Goal: Obtain resource: Download file/media

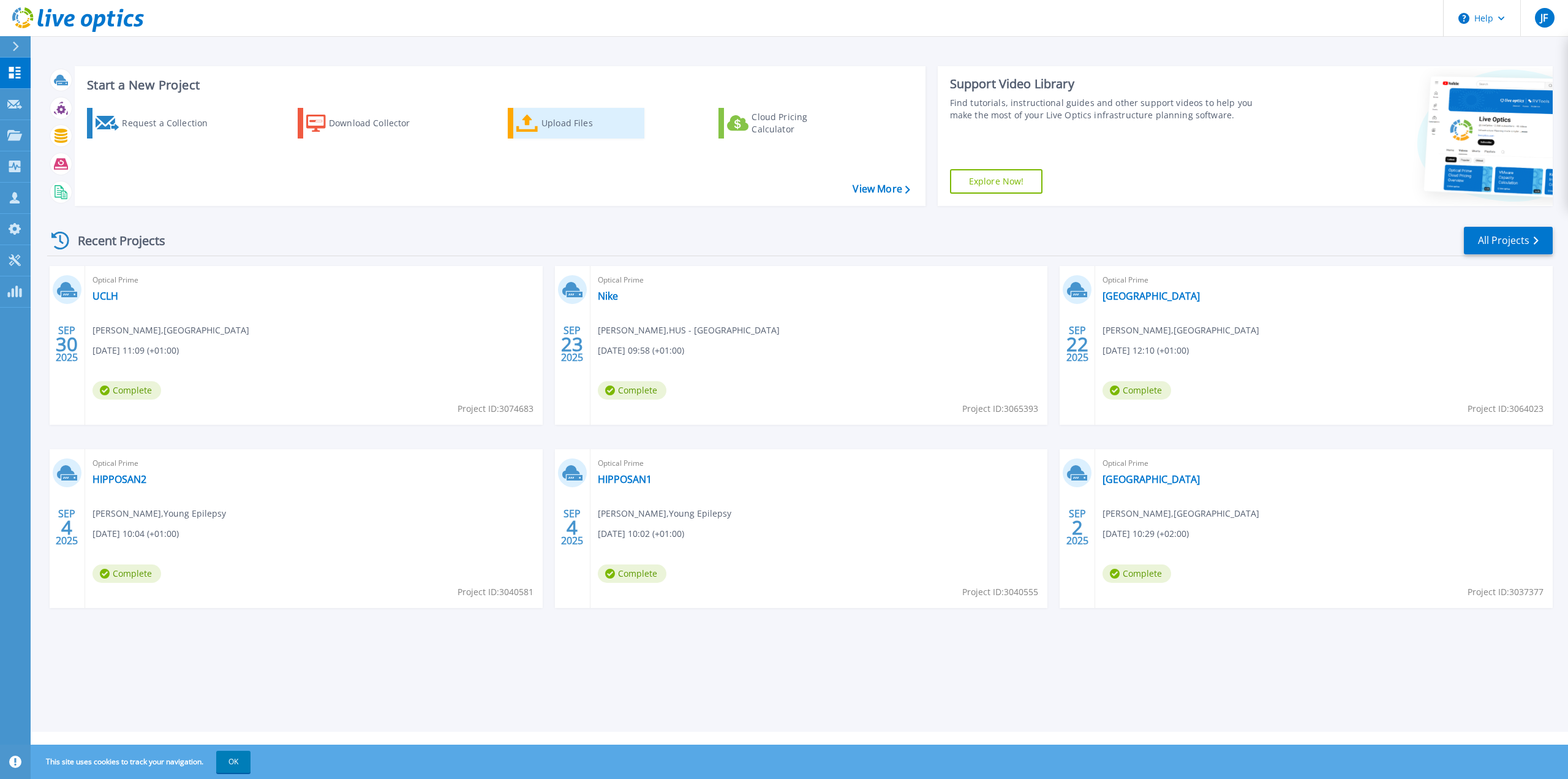
click at [589, 128] on div "Upload Files" at bounding box center [590, 123] width 98 height 24
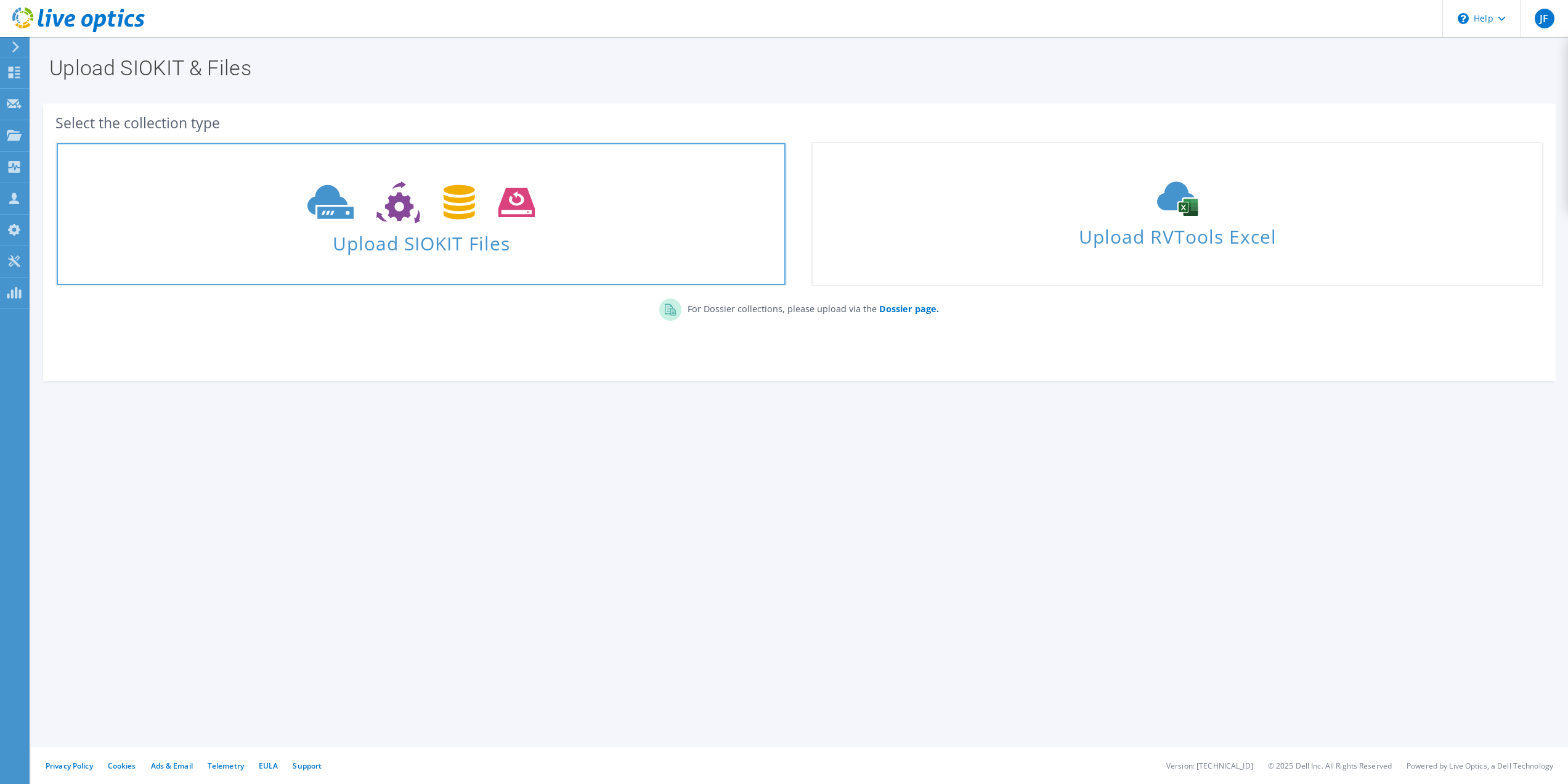
click at [460, 226] on span at bounding box center [421, 200] width 729 height 52
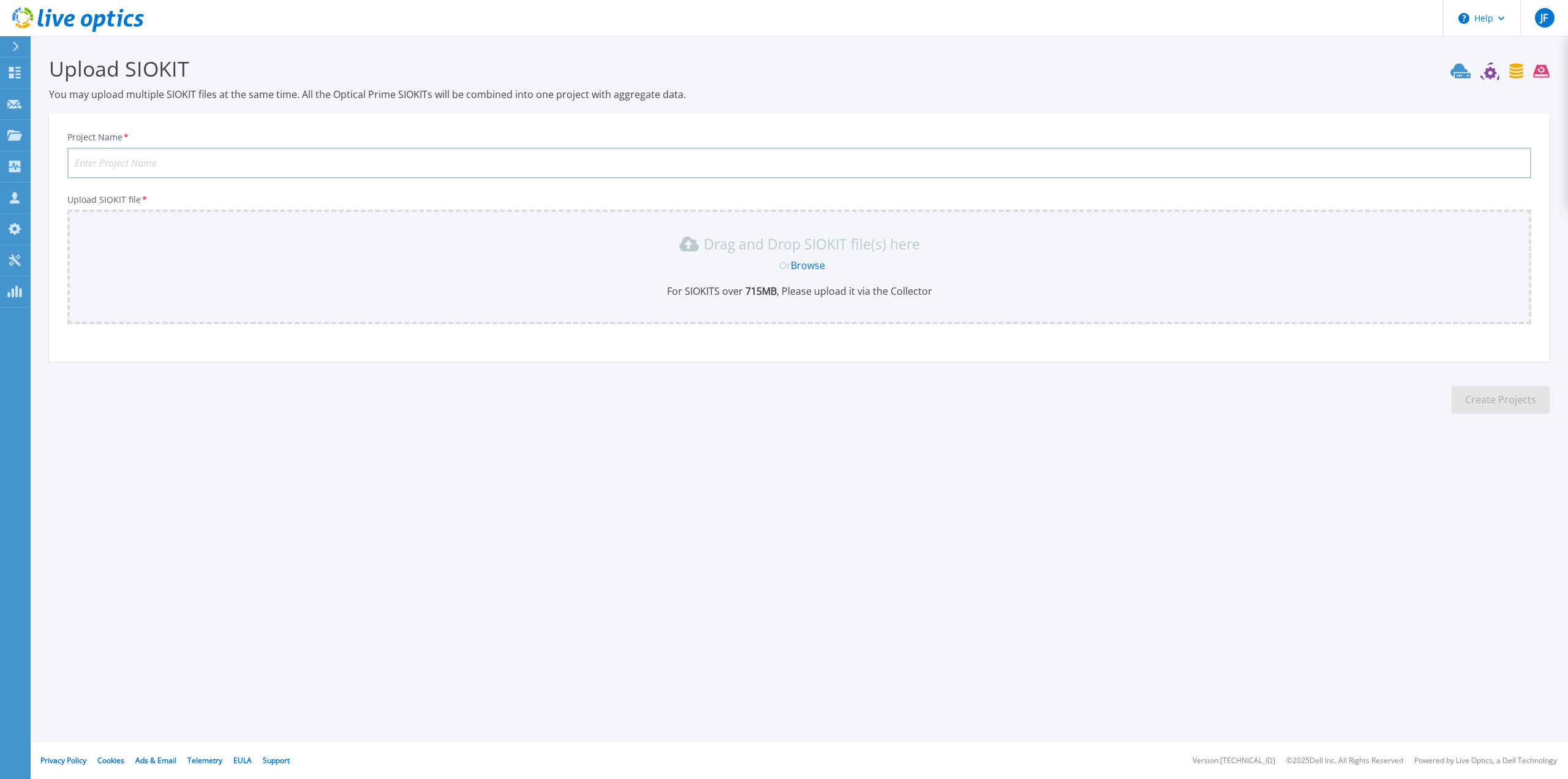
click at [317, 164] on input "Project Name *" at bounding box center [799, 163] width 1464 height 30
type input "Oxford"
click at [804, 263] on link "Browse" at bounding box center [808, 266] width 34 height 13
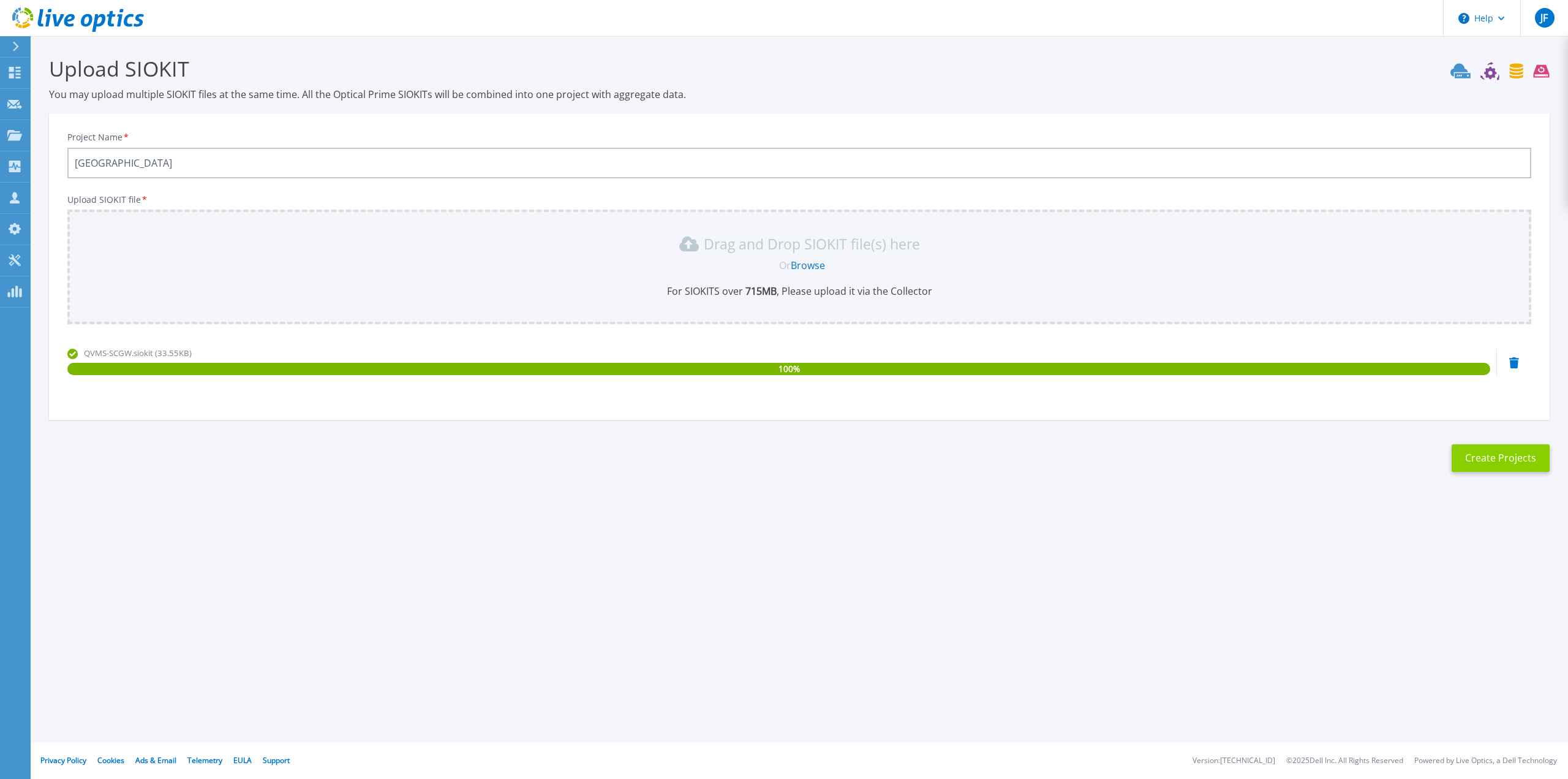
click at [1505, 465] on button "Create Projects" at bounding box center [1501, 458] width 98 height 28
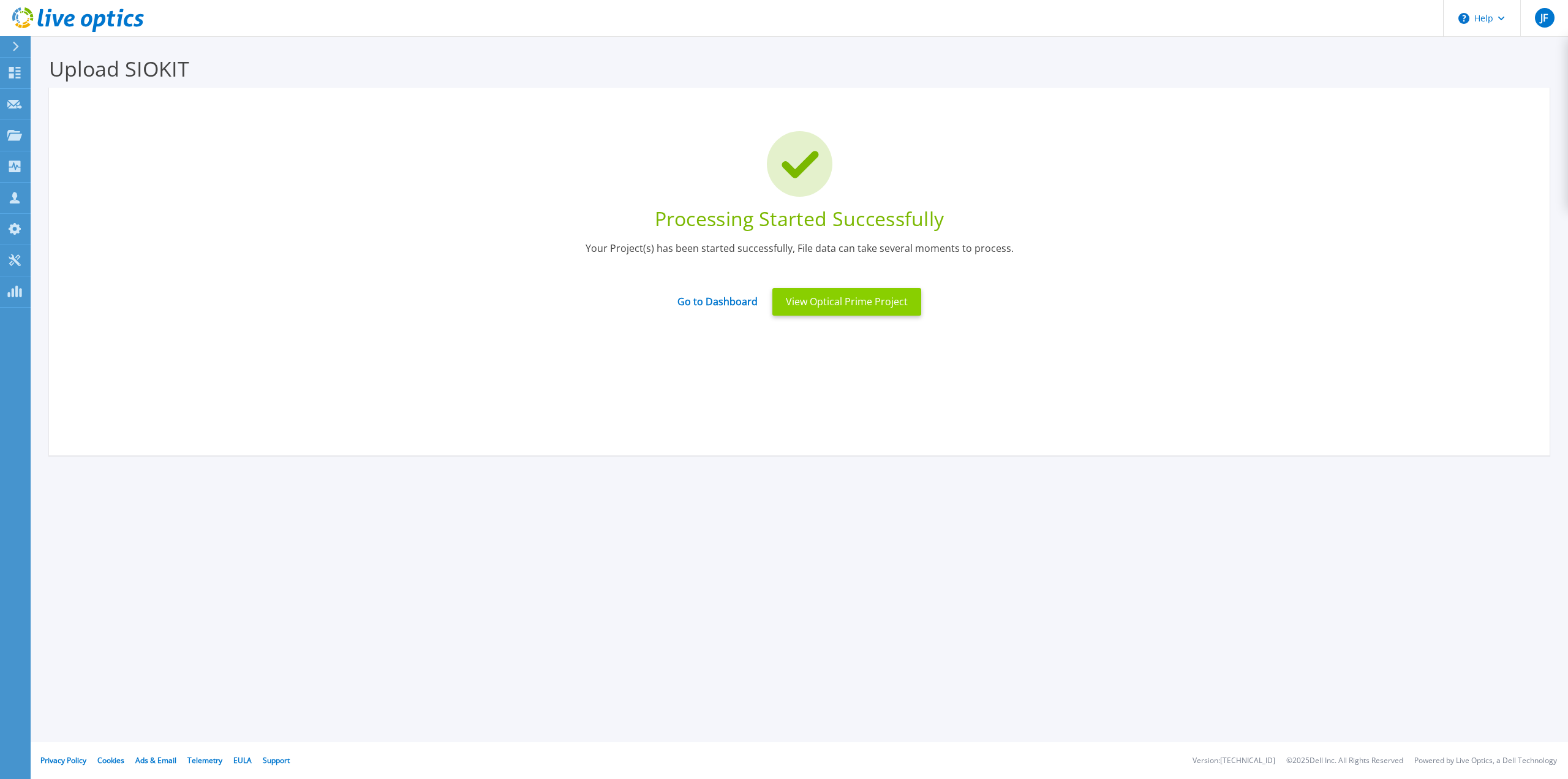
click at [845, 310] on button "View Optical Prime Project" at bounding box center [846, 302] width 149 height 28
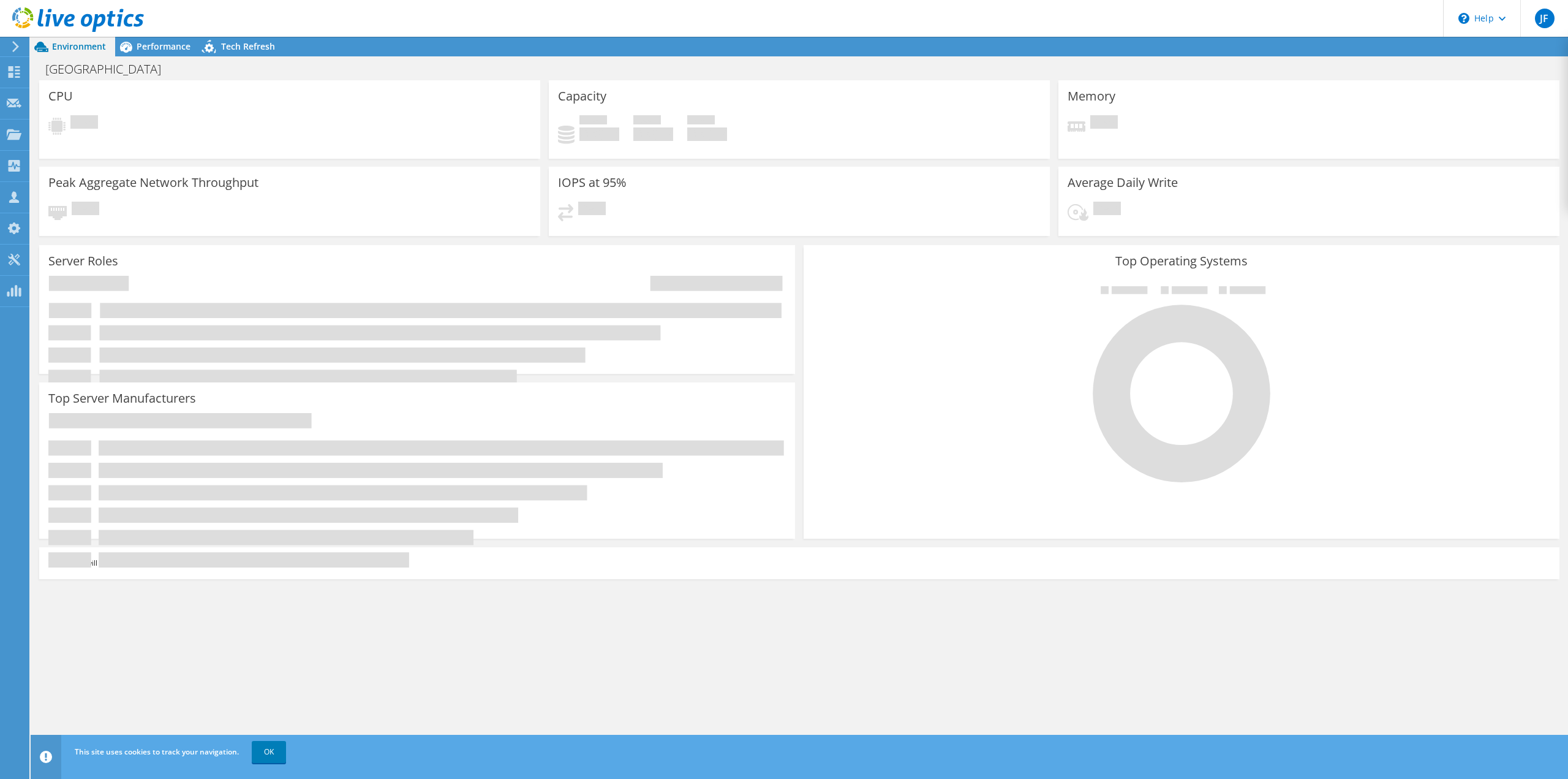
radio input "true"
radio input "false"
click at [193, 46] on div "Performance" at bounding box center [157, 46] width 85 height 19
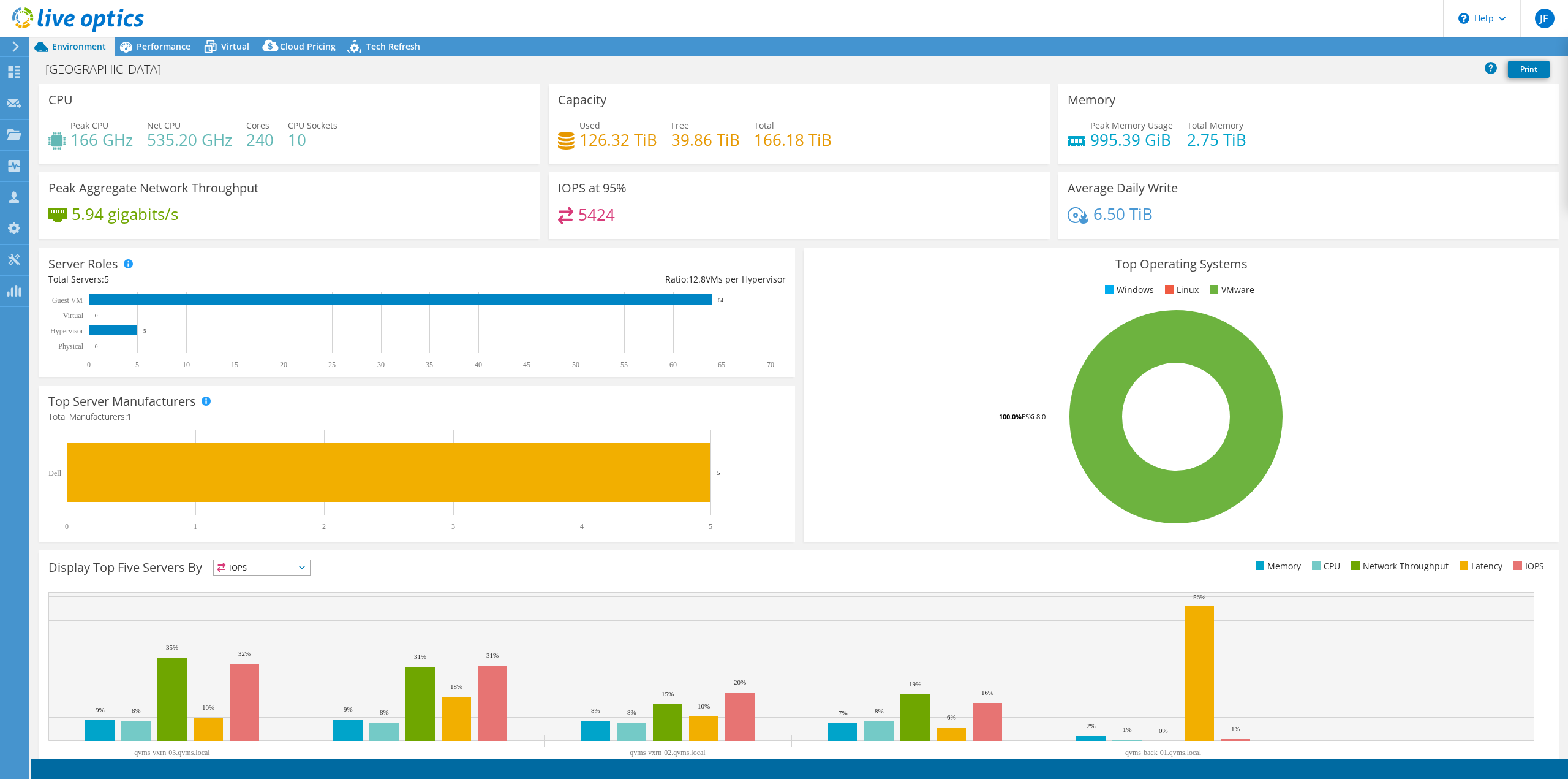
select select "USD"
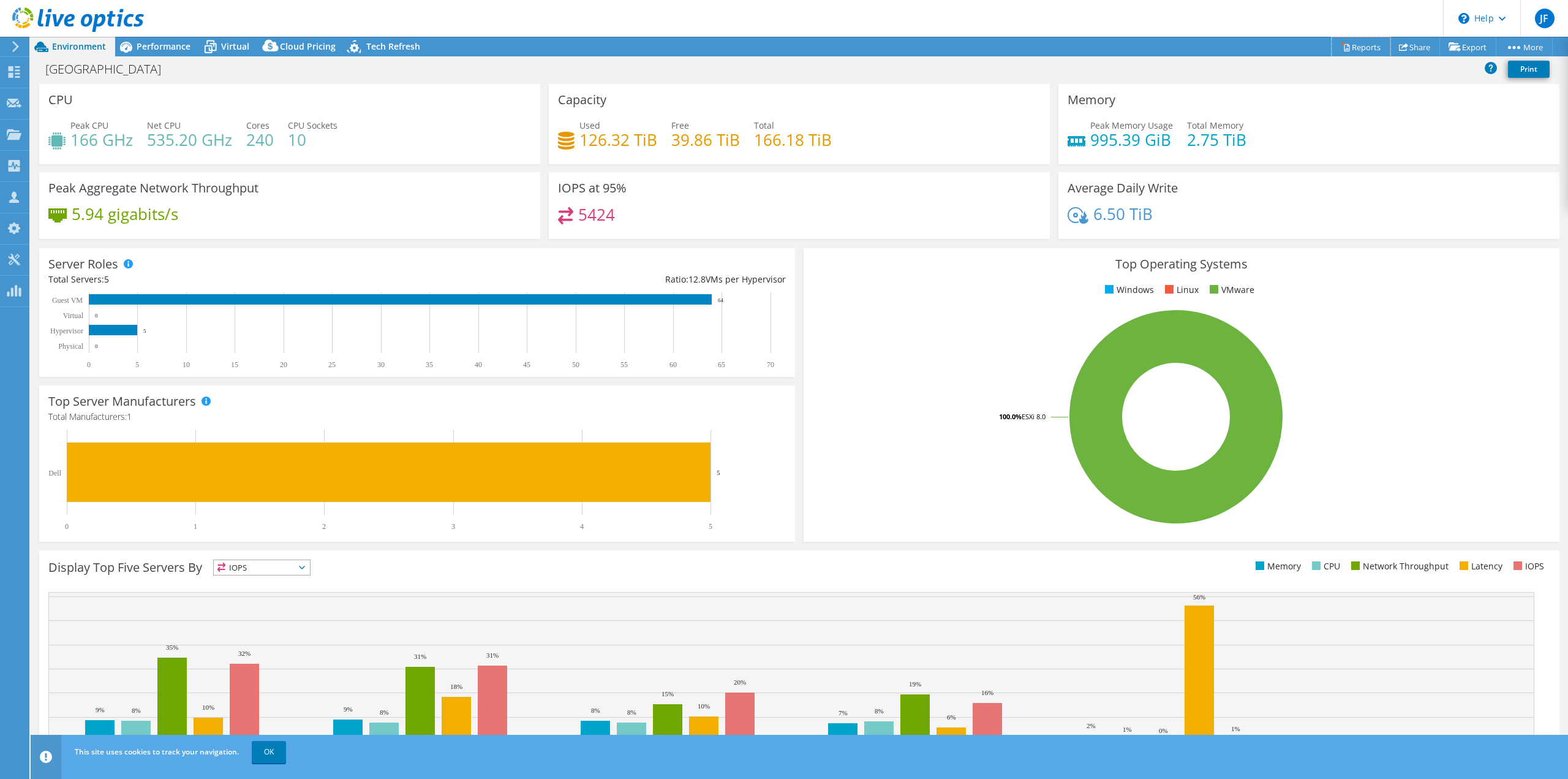
drag, startPoint x: 1369, startPoint y: 47, endPoint x: 1360, endPoint y: 55, distance: 12.0
click at [1369, 47] on link "Reports" at bounding box center [1361, 46] width 59 height 19
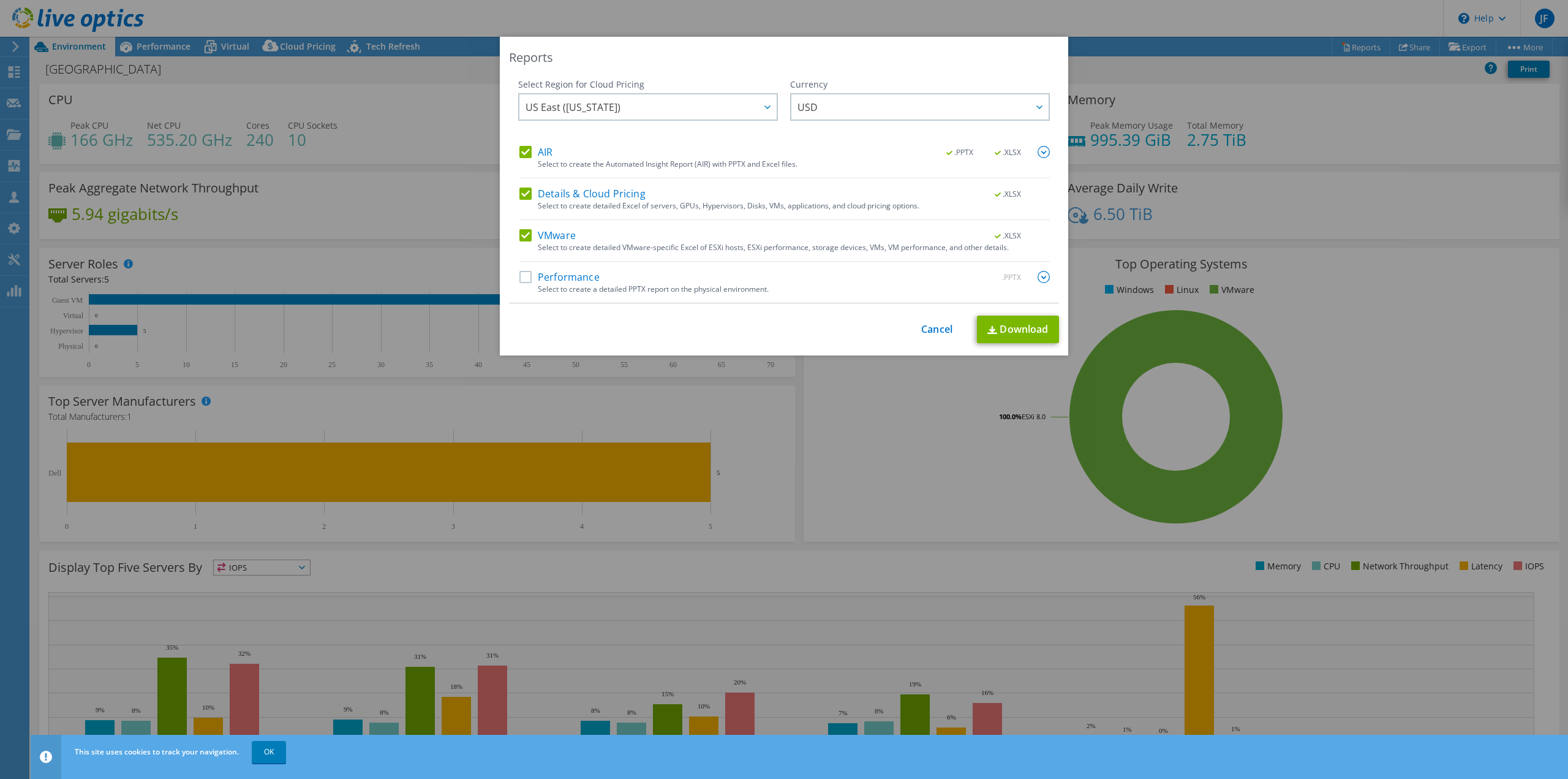
click at [542, 191] on label "Details & Cloud Pricing" at bounding box center [582, 193] width 126 height 13
click at [0, 0] on input "Details & Cloud Pricing" at bounding box center [0, 0] width 0 height 0
click at [537, 150] on label "AIR" at bounding box center [535, 152] width 33 height 13
click at [0, 0] on input "AIR" at bounding box center [0, 0] width 0 height 0
click at [1042, 331] on link "Download" at bounding box center [1018, 329] width 82 height 28
